Goal: Task Accomplishment & Management: Manage account settings

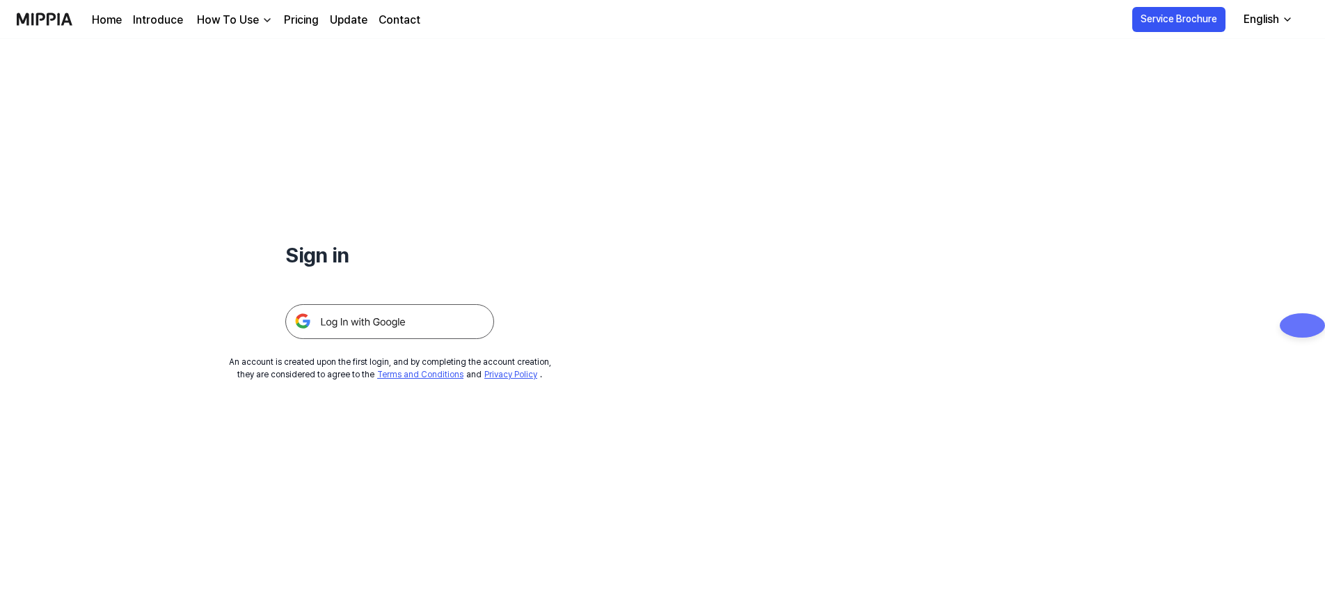
click at [398, 315] on img at bounding box center [389, 321] width 209 height 35
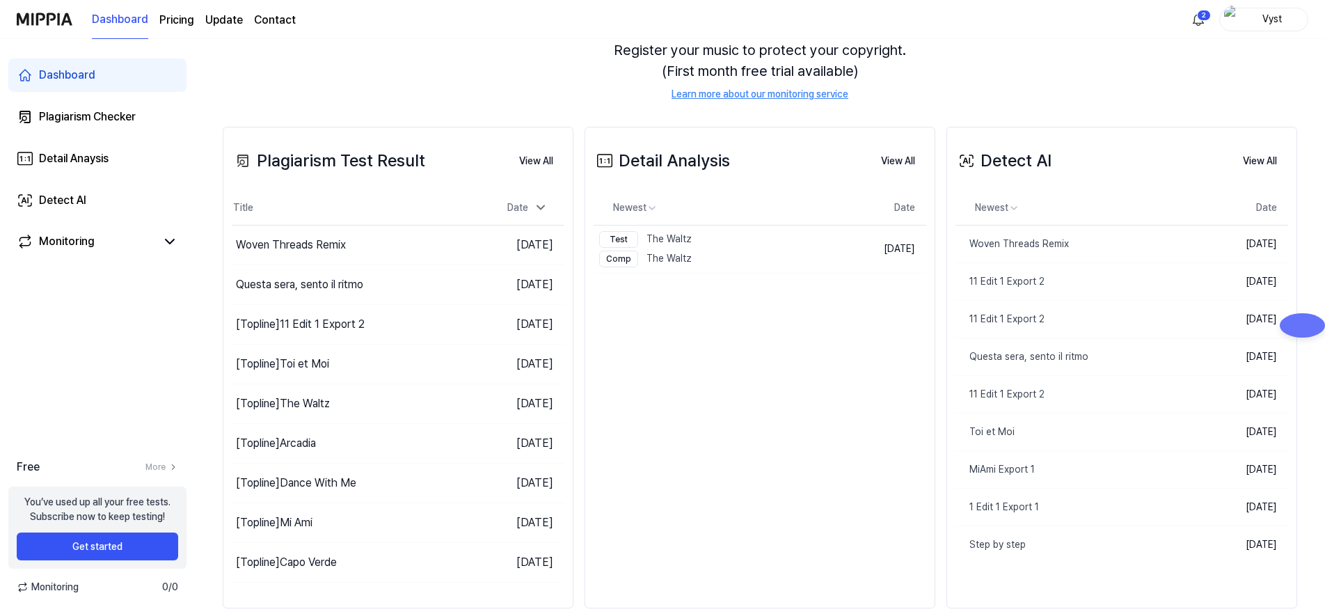
scroll to position [182, 0]
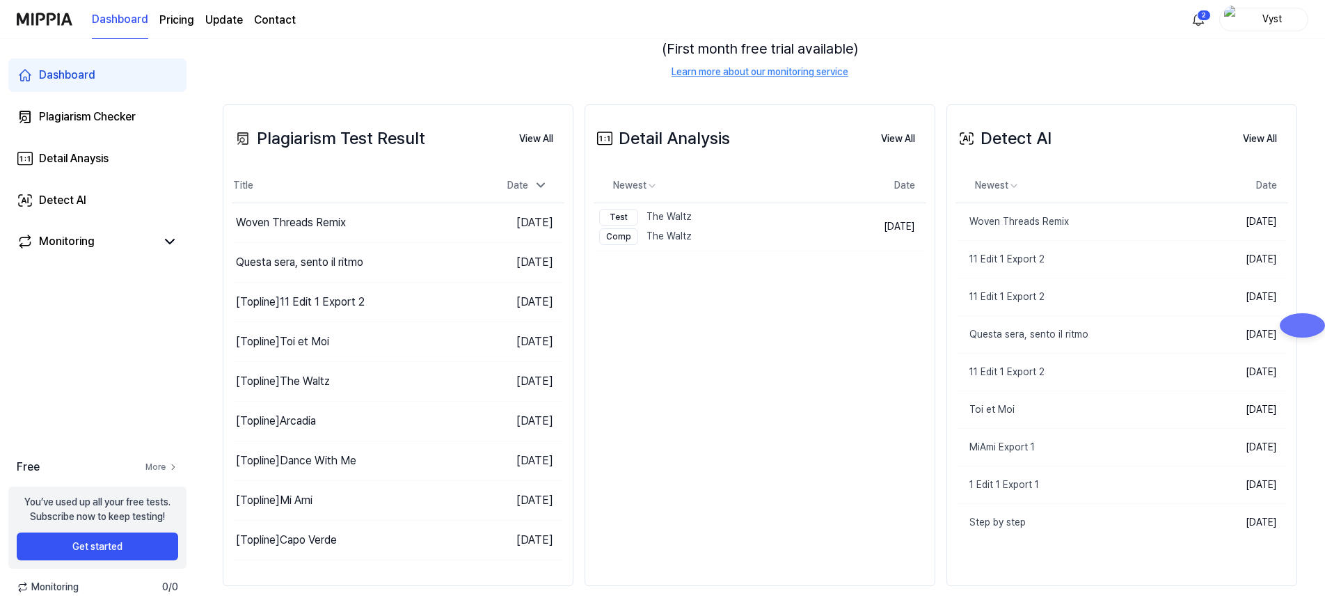
click at [164, 463] on link "More" at bounding box center [161, 467] width 33 height 13
